Goal: Task Accomplishment & Management: Use online tool/utility

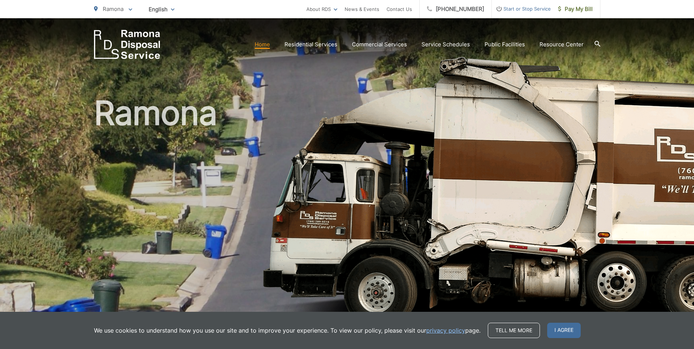
click at [524, 106] on h1 "Ramona" at bounding box center [347, 210] width 506 height 231
click at [568, 332] on span "I agree" at bounding box center [564, 329] width 34 height 15
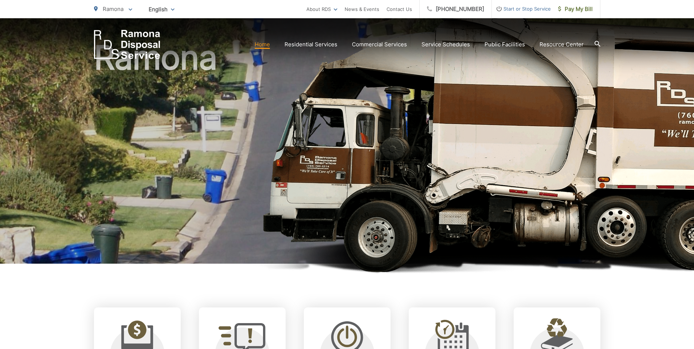
scroll to position [182, 0]
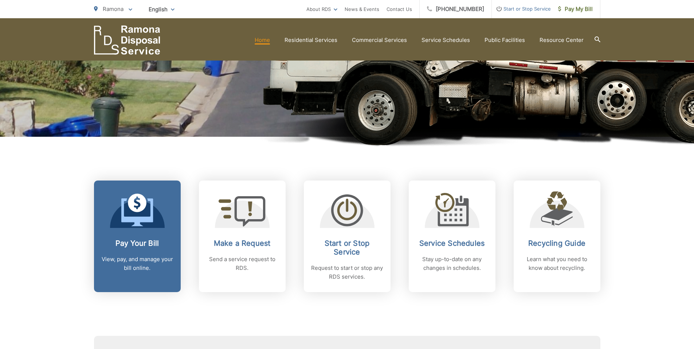
click at [166, 221] on link "Pay Your Bill View, pay, and manage your bill online." at bounding box center [137, 235] width 87 height 111
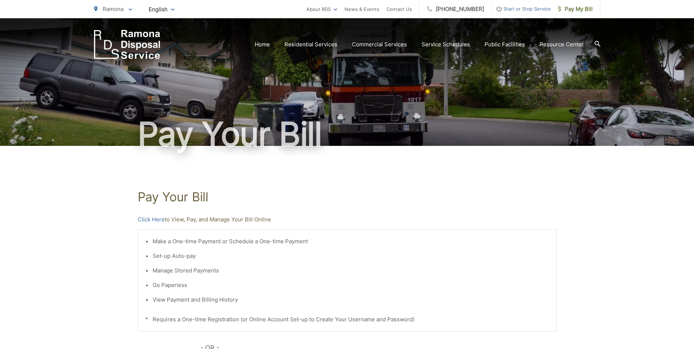
scroll to position [36, 0]
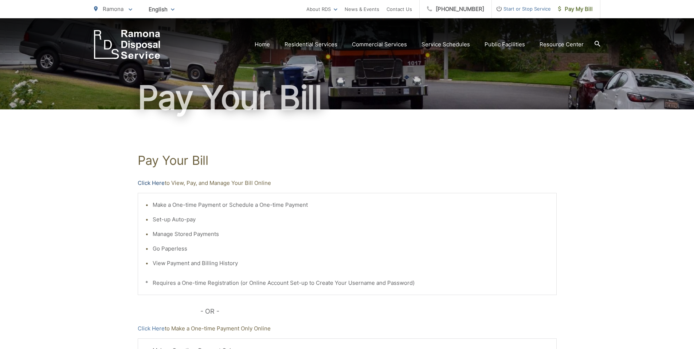
click at [149, 182] on link "Click Here" at bounding box center [151, 183] width 27 height 9
